Goal: Complete application form: Complete application form

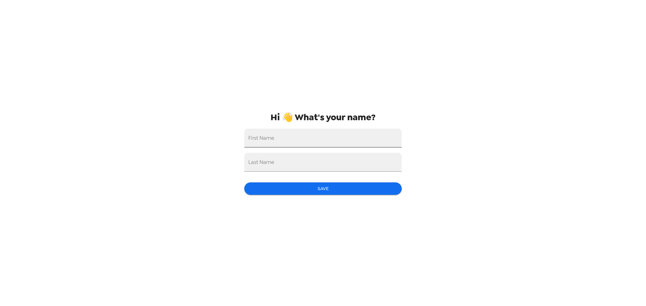
click at [280, 139] on input "First Name" at bounding box center [322, 138] width 157 height 19
type input "[PERSON_NAME]"
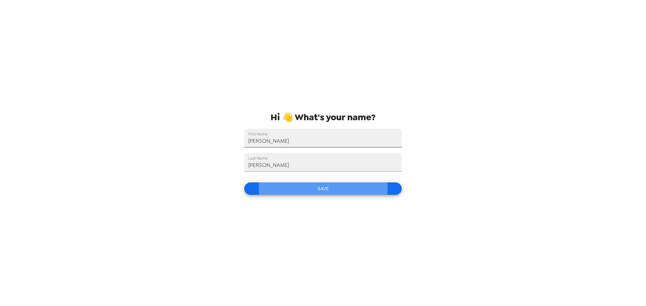
click at [244, 183] on button "Save" at bounding box center [322, 189] width 157 height 12
